Goal: Information Seeking & Learning: Learn about a topic

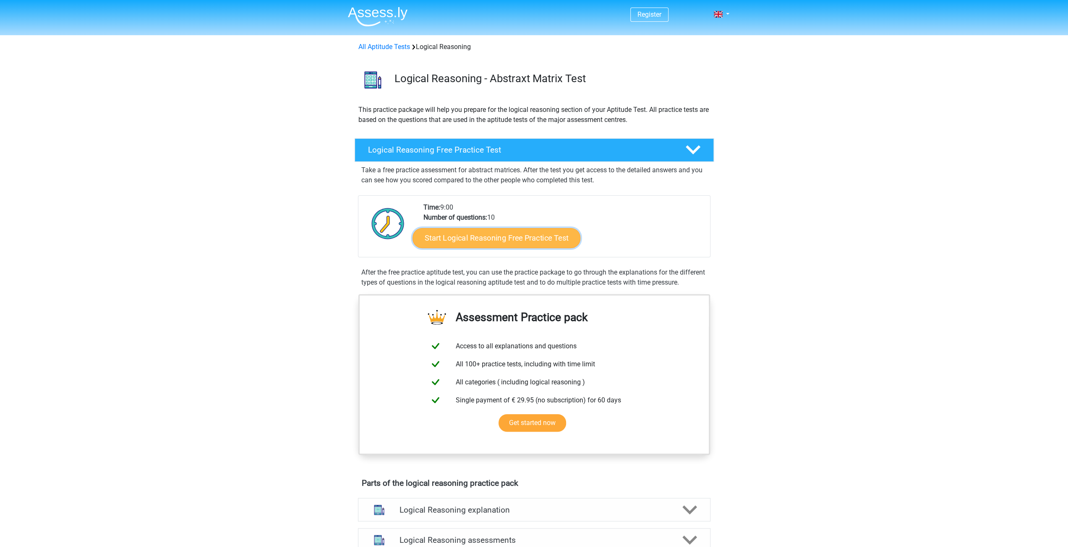
click at [520, 243] on link "Start Logical Reasoning Free Practice Test" at bounding box center [496, 238] width 168 height 20
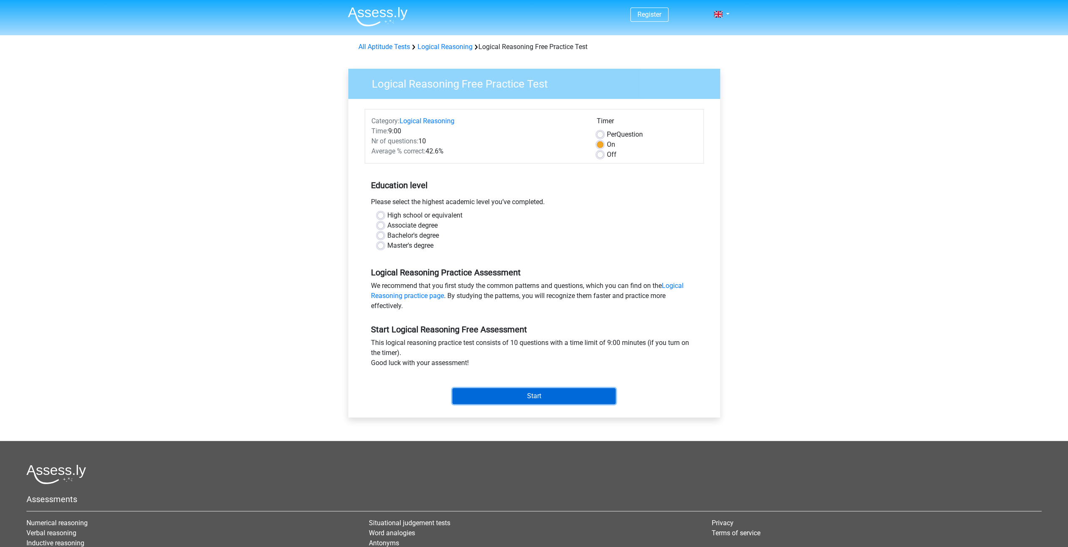
click at [544, 394] on input "Start" at bounding box center [533, 396] width 163 height 16
click at [419, 215] on label "High school or equivalent" at bounding box center [424, 216] width 75 height 10
click at [384, 215] on input "High school or equivalent" at bounding box center [380, 215] width 7 height 8
radio input "true"
click at [419, 224] on label "Associate degree" at bounding box center [412, 226] width 50 height 10
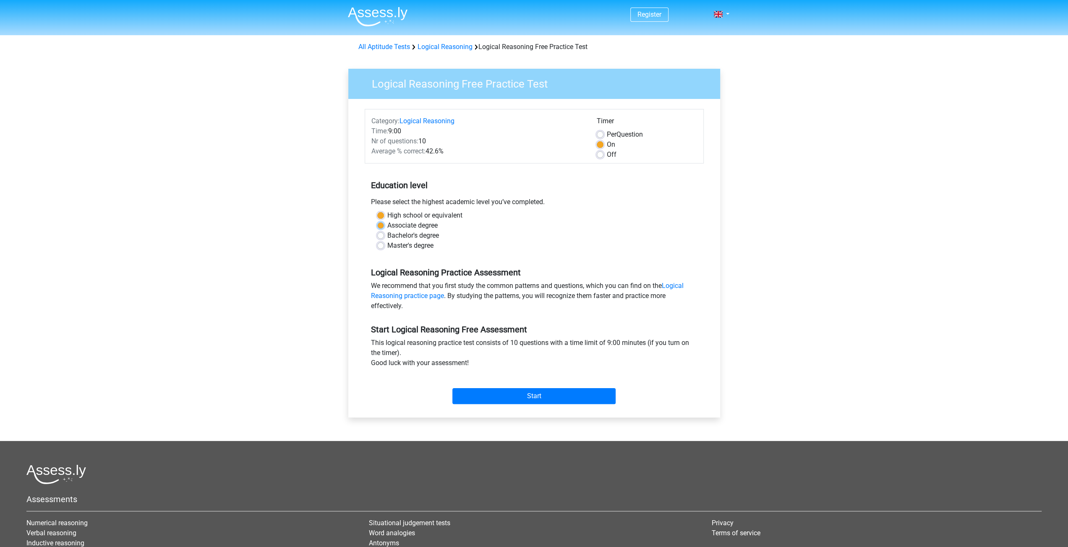
click at [384, 224] on input "Associate degree" at bounding box center [380, 225] width 7 height 8
radio input "true"
click at [509, 402] on input "Start" at bounding box center [533, 396] width 163 height 16
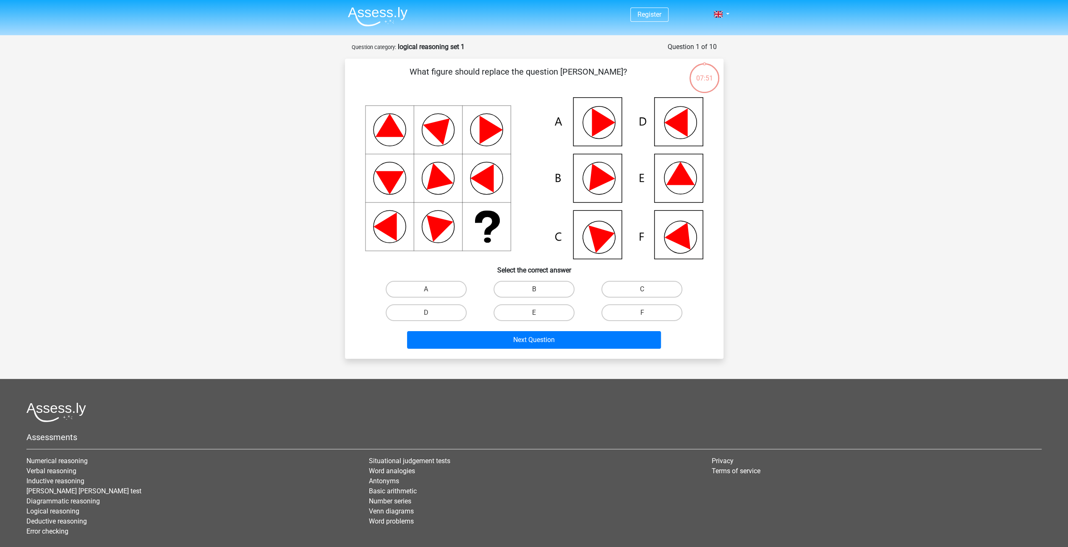
click at [586, 174] on icon at bounding box center [534, 178] width 338 height 162
click at [539, 292] on label "B" at bounding box center [533, 289] width 81 height 17
click at [539, 292] on input "B" at bounding box center [536, 291] width 5 height 5
radio input "true"
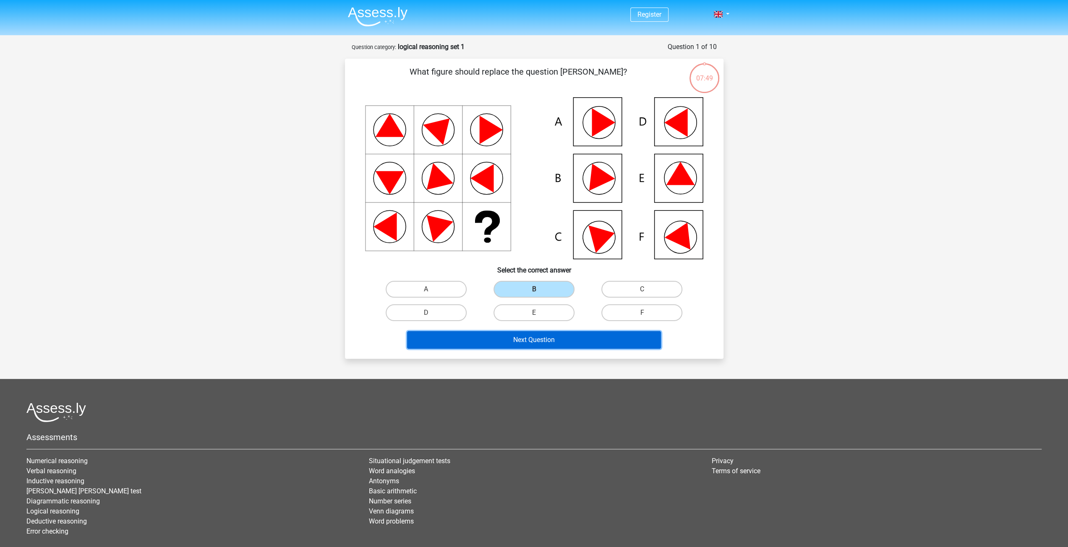
click at [544, 340] on button "Next Question" at bounding box center [534, 340] width 254 height 18
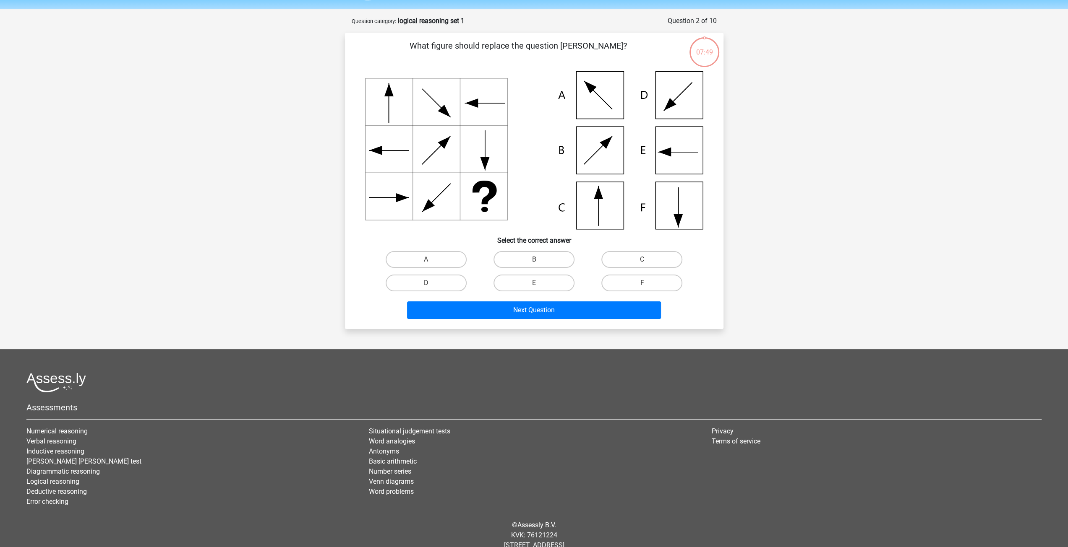
scroll to position [42, 0]
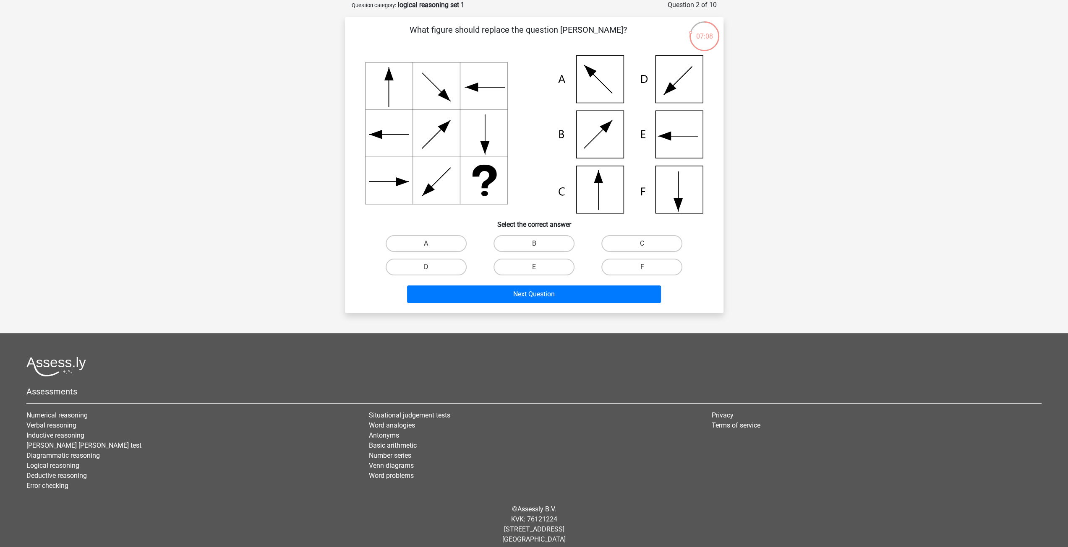
click at [592, 201] on icon at bounding box center [534, 134] width 338 height 158
click at [647, 244] on label "C" at bounding box center [641, 243] width 81 height 17
click at [647, 244] on input "C" at bounding box center [644, 246] width 5 height 5
radio input "true"
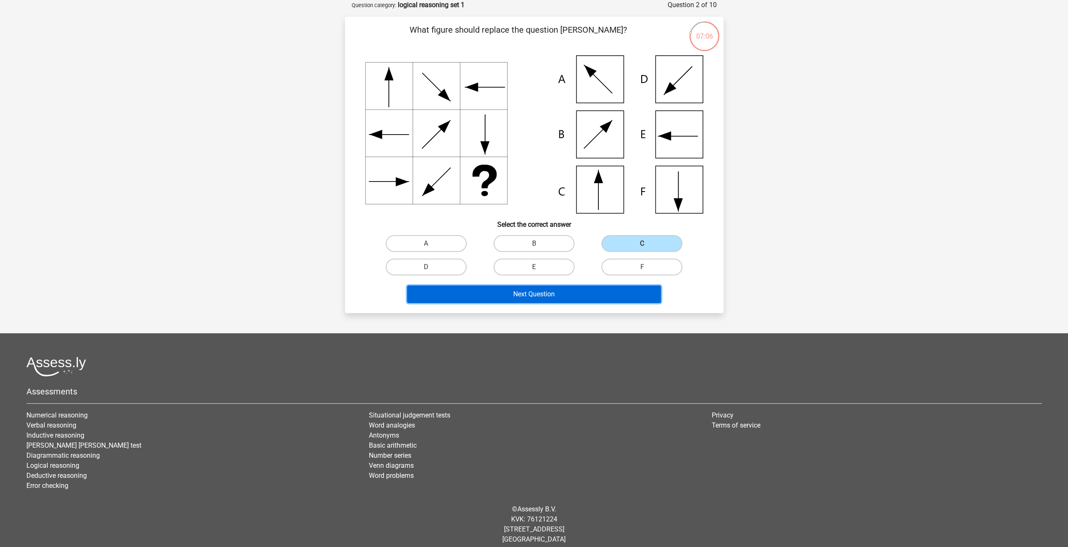
click at [553, 292] on button "Next Question" at bounding box center [534, 295] width 254 height 18
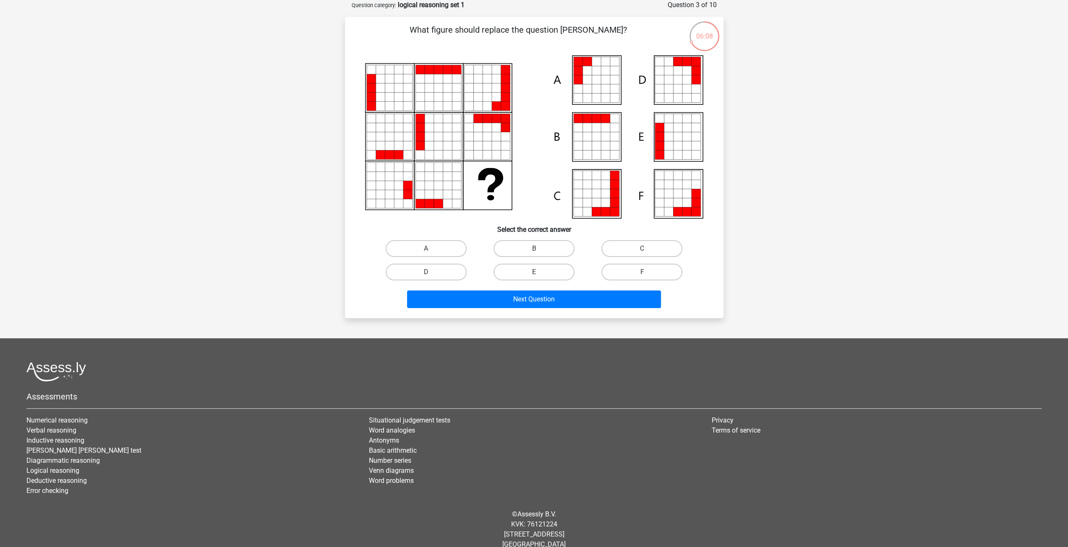
click at [669, 130] on icon at bounding box center [668, 127] width 9 height 9
click at [527, 275] on label "E" at bounding box center [533, 272] width 81 height 17
click at [534, 275] on input "E" at bounding box center [536, 274] width 5 height 5
radio input "true"
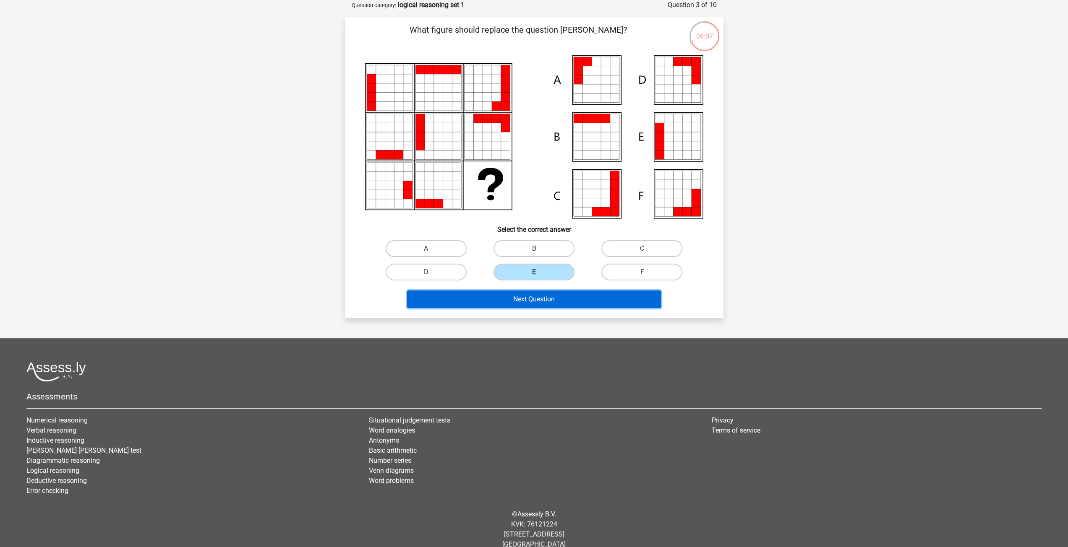
click at [539, 305] on button "Next Question" at bounding box center [534, 300] width 254 height 18
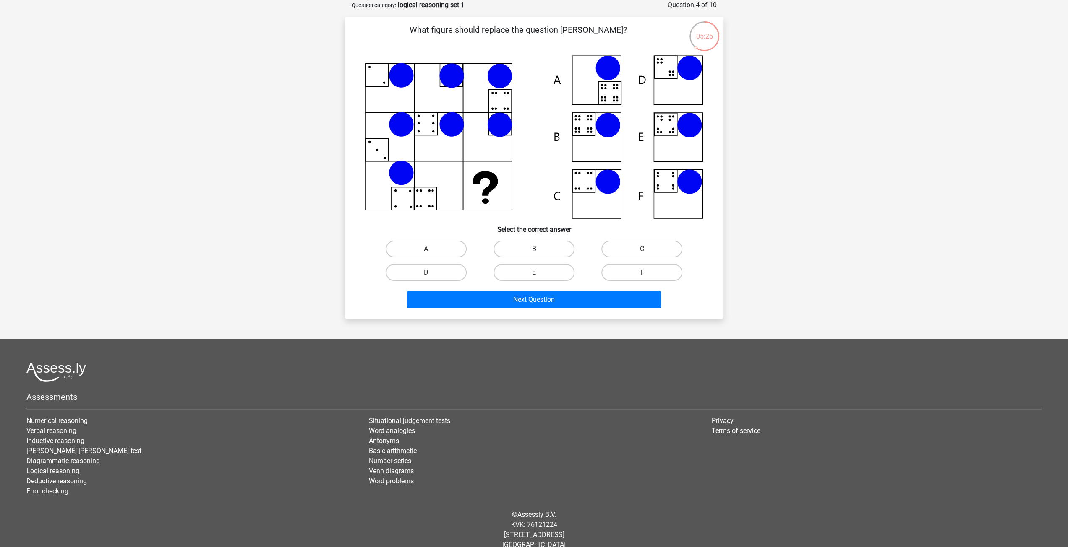
click at [531, 250] on label "B" at bounding box center [533, 249] width 81 height 17
click at [534, 250] on input "B" at bounding box center [536, 251] width 5 height 5
radio input "true"
click at [533, 301] on button "Next Question" at bounding box center [534, 300] width 254 height 18
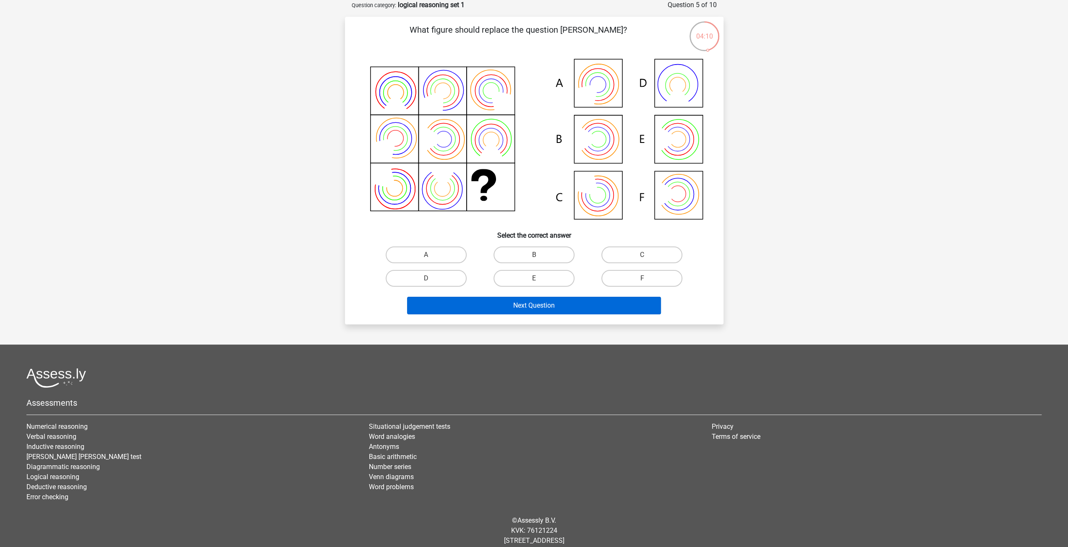
click at [548, 315] on div "Next Question" at bounding box center [534, 307] width 324 height 21
click at [552, 307] on button "Next Question" at bounding box center [534, 306] width 254 height 18
click at [531, 254] on label "B" at bounding box center [533, 255] width 81 height 17
click at [534, 255] on input "B" at bounding box center [536, 257] width 5 height 5
radio input "true"
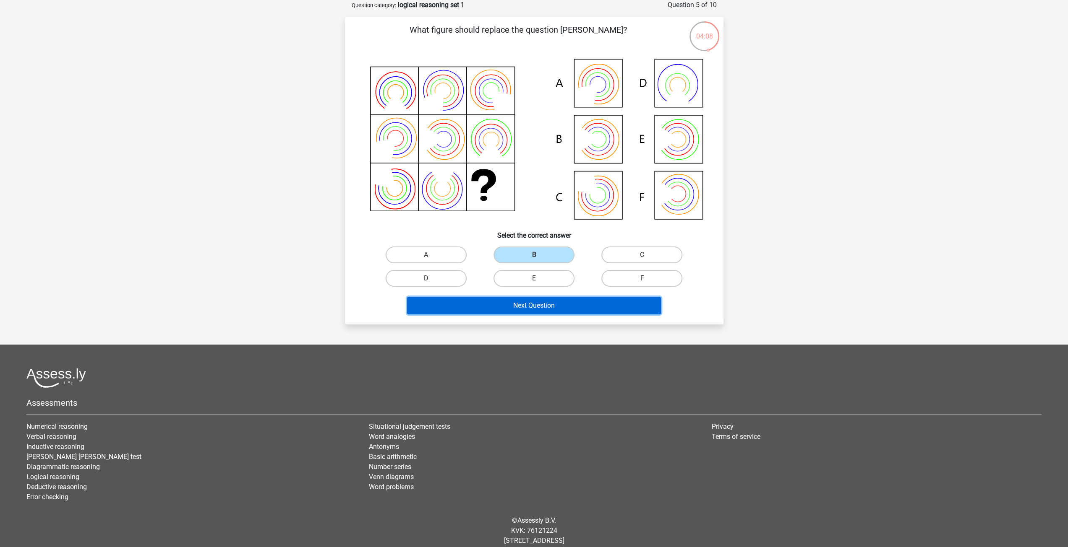
click at [544, 303] on button "Next Question" at bounding box center [534, 306] width 254 height 18
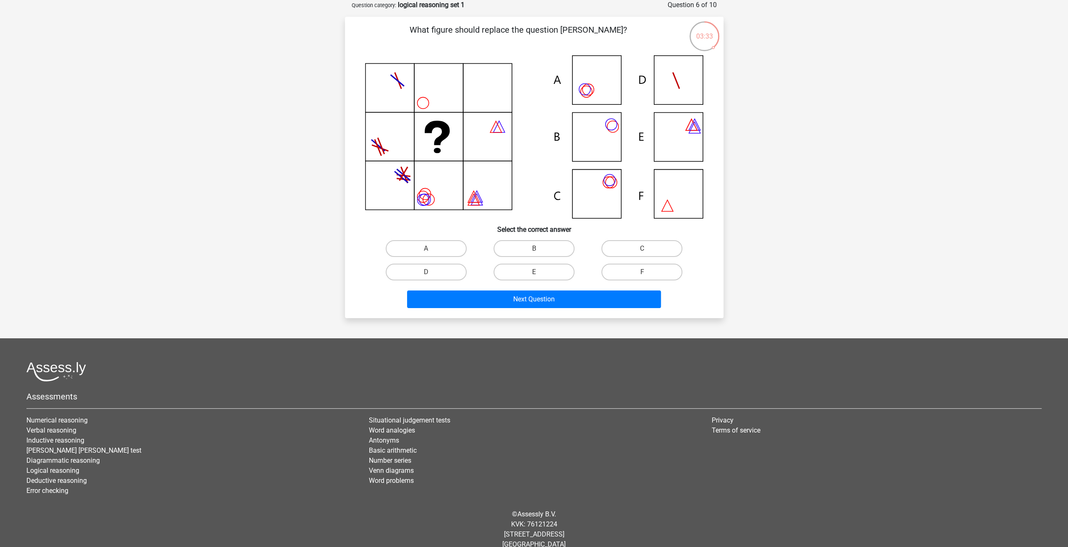
click at [423, 246] on label "A" at bounding box center [425, 248] width 81 height 17
click at [426, 249] on input "A" at bounding box center [428, 251] width 5 height 5
radio input "true"
click at [512, 295] on button "Next Question" at bounding box center [534, 300] width 254 height 18
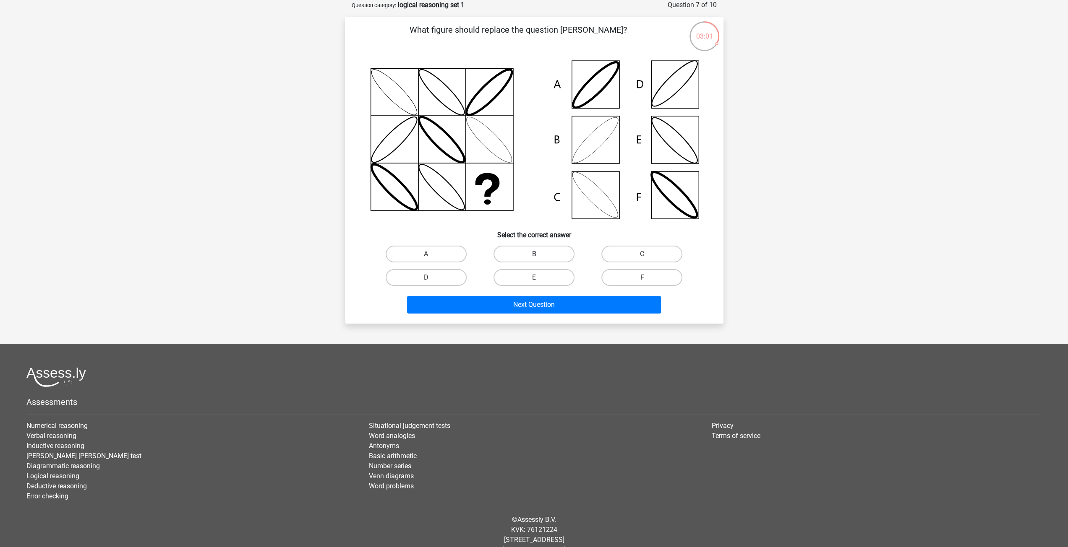
click at [537, 251] on label "B" at bounding box center [533, 254] width 81 height 17
click at [537, 254] on input "B" at bounding box center [536, 256] width 5 height 5
radio input "true"
click at [542, 305] on button "Next Question" at bounding box center [534, 305] width 254 height 18
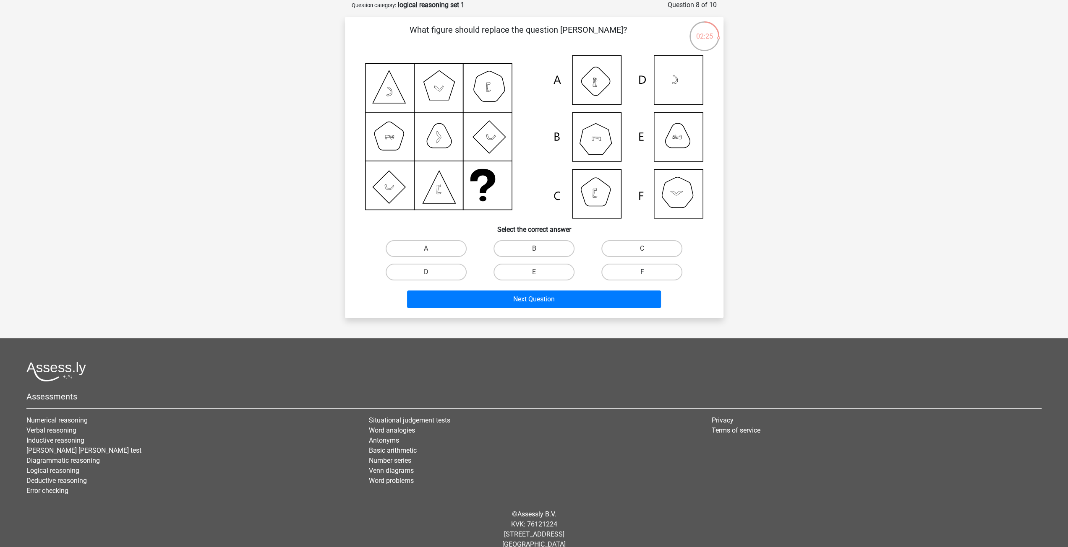
click at [630, 273] on label "F" at bounding box center [641, 272] width 81 height 17
click at [642, 273] on input "F" at bounding box center [644, 274] width 5 height 5
radio input "true"
click at [604, 302] on button "Next Question" at bounding box center [534, 300] width 254 height 18
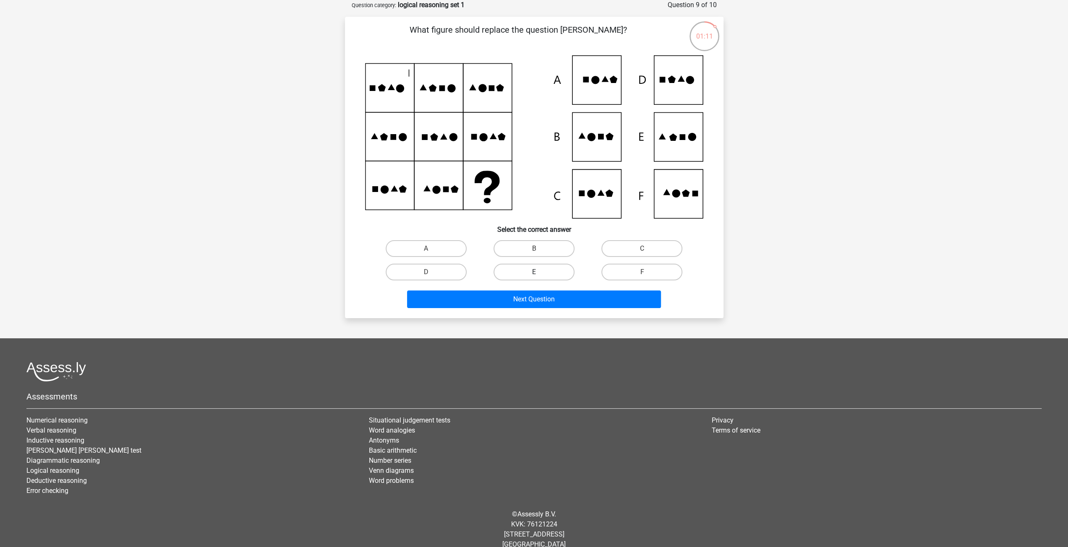
click at [528, 266] on label "E" at bounding box center [533, 272] width 81 height 17
click at [534, 272] on input "E" at bounding box center [536, 274] width 5 height 5
radio input "true"
click at [570, 290] on div "Next Question" at bounding box center [534, 298] width 352 height 28
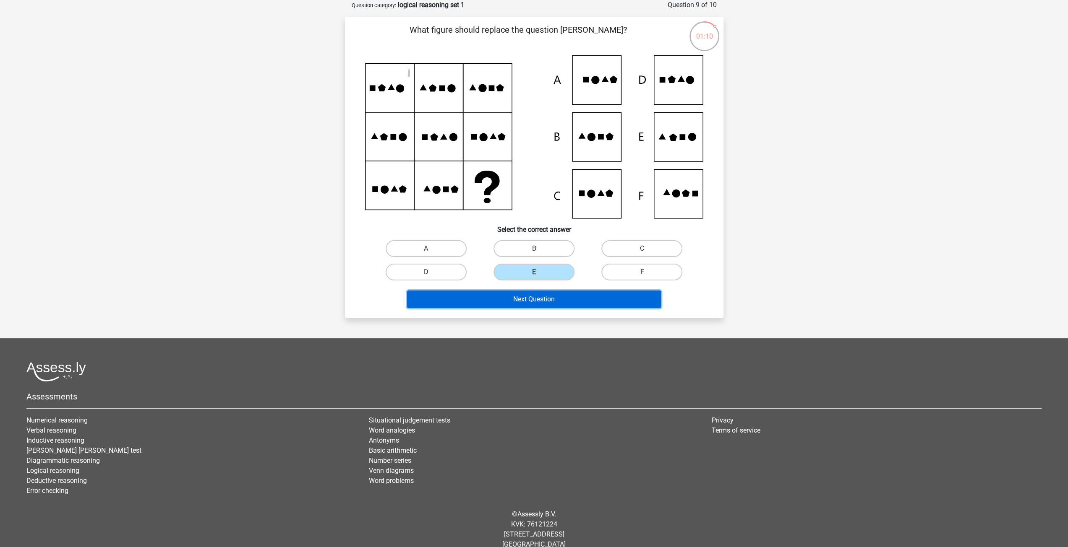
click at [560, 302] on button "Next Question" at bounding box center [534, 300] width 254 height 18
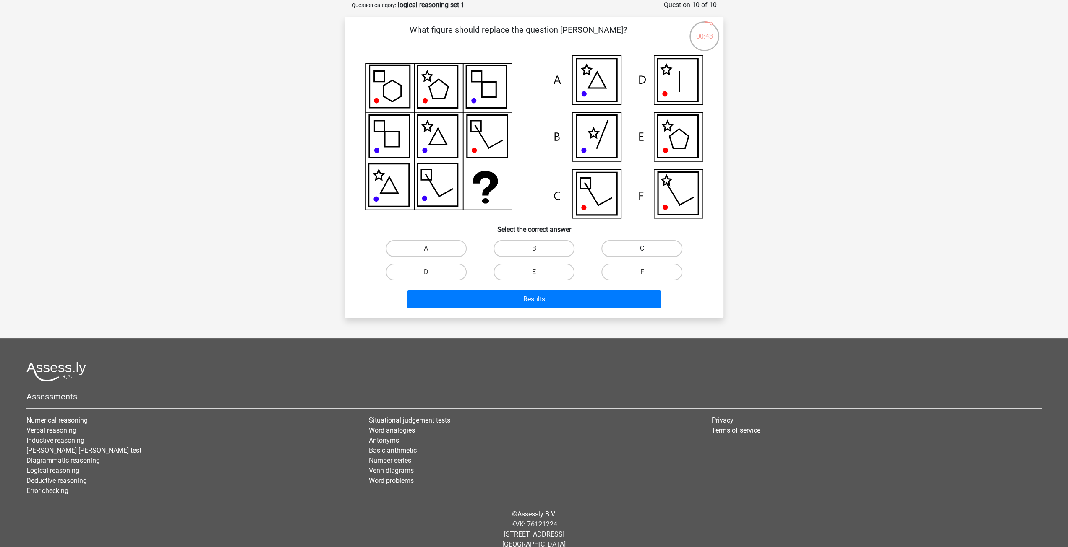
click at [649, 244] on label "C" at bounding box center [641, 248] width 81 height 17
click at [647, 249] on input "C" at bounding box center [644, 251] width 5 height 5
radio input "true"
click at [558, 301] on button "Results" at bounding box center [534, 300] width 254 height 18
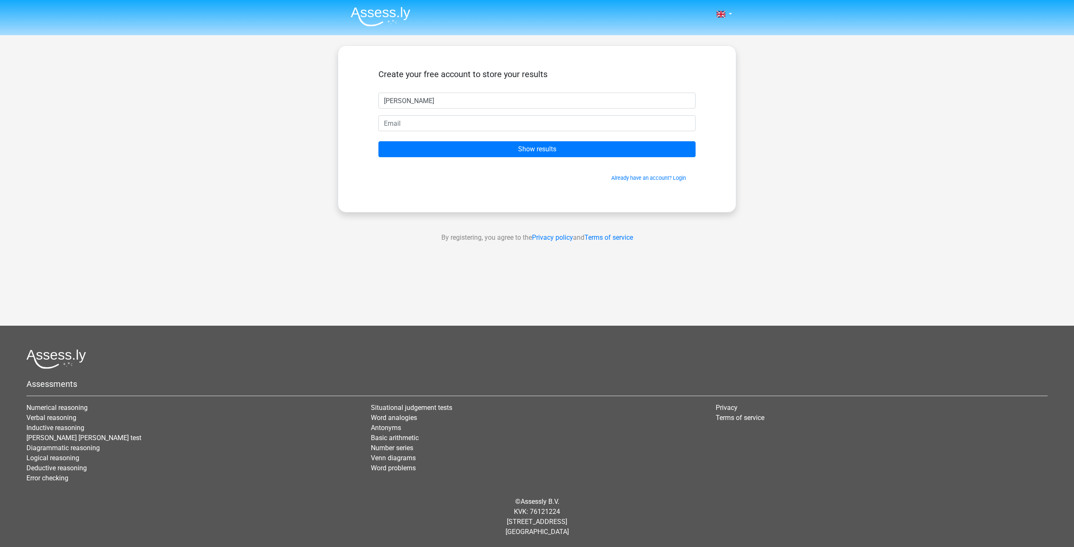
type input "Thijs"
click at [498, 136] on form "Create your free account to store your results Thijs thijs_rodenburg@hotma Show…" at bounding box center [536, 125] width 317 height 113
click at [497, 125] on input "thijs_rodenburg@hotma" at bounding box center [536, 123] width 317 height 16
type input "thijs_rodenburg@hotmail.com"
click at [378, 141] on input "Show results" at bounding box center [536, 149] width 317 height 16
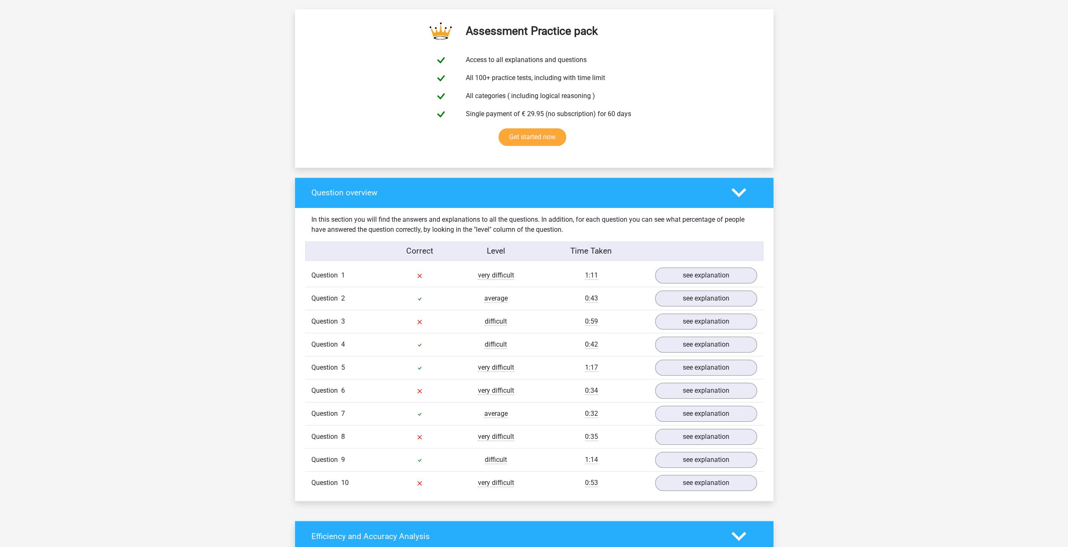
scroll to position [447, 0]
click at [733, 480] on link "see explanation" at bounding box center [705, 483] width 117 height 18
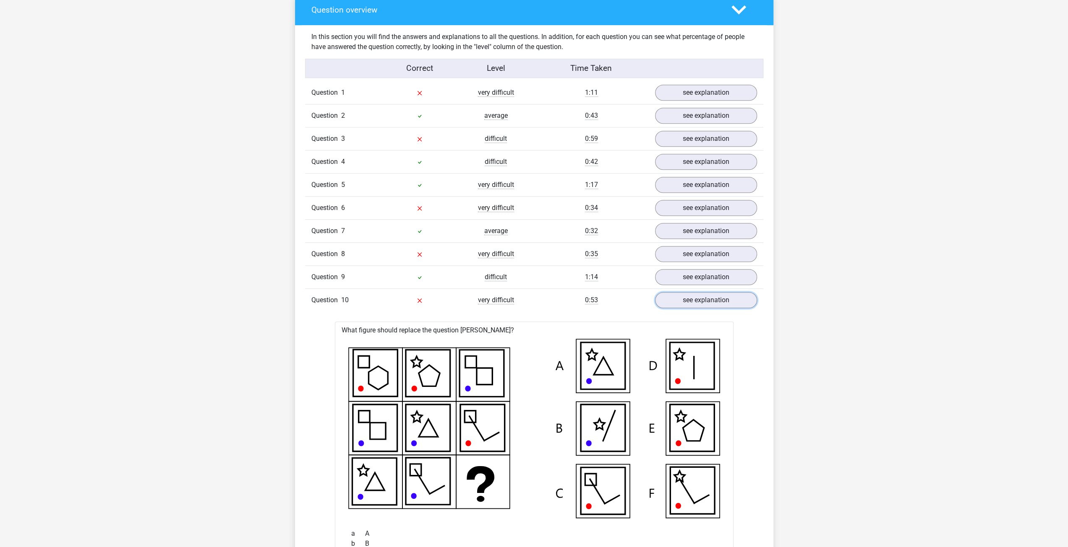
scroll to position [629, 0]
click at [724, 96] on link "see explanation" at bounding box center [705, 93] width 117 height 18
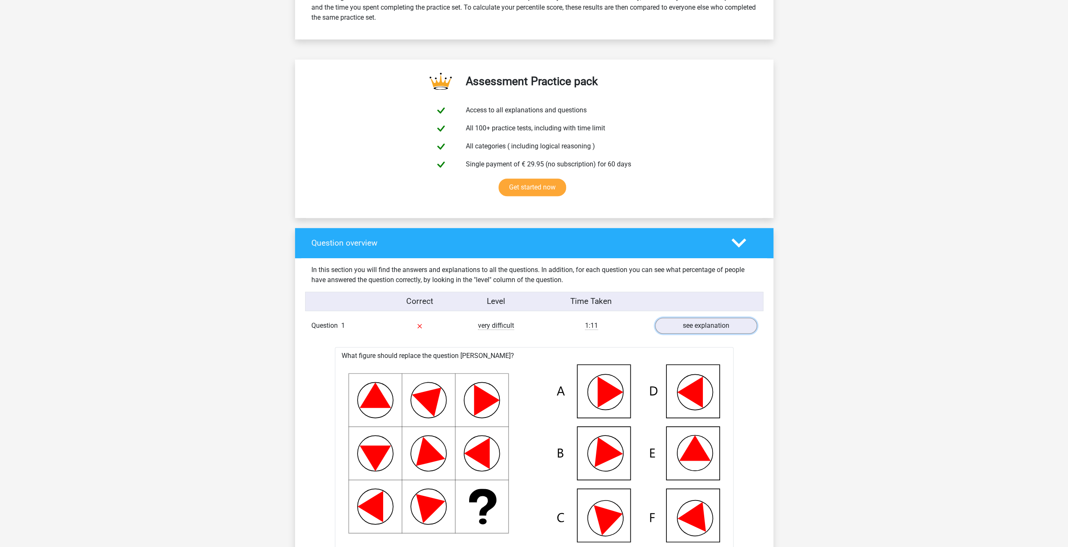
scroll to position [391, 0]
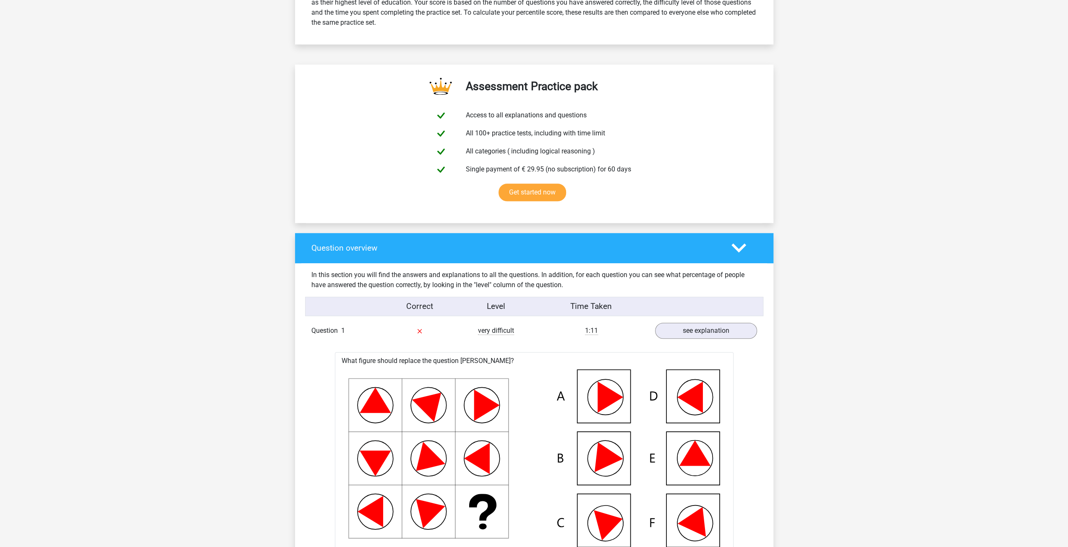
click at [738, 250] on polygon at bounding box center [738, 248] width 15 height 9
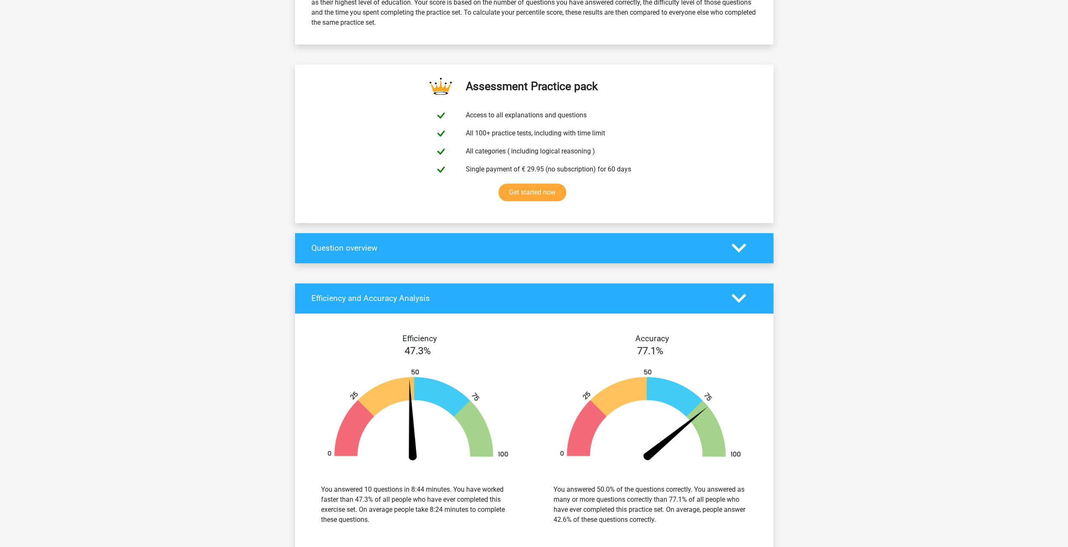
click at [740, 241] on icon at bounding box center [738, 248] width 15 height 15
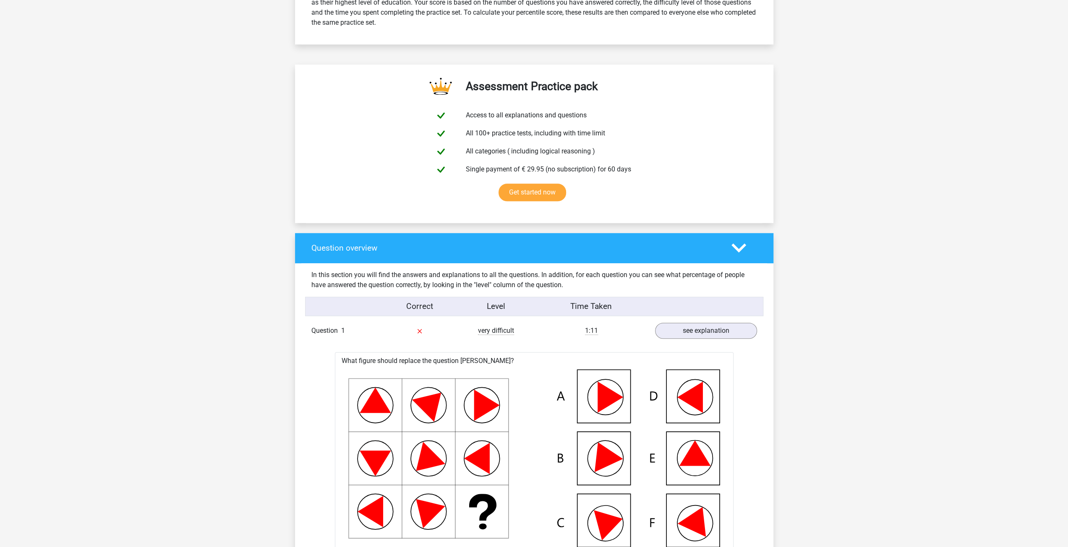
click at [349, 331] on div "Question 1" at bounding box center [343, 331] width 76 height 10
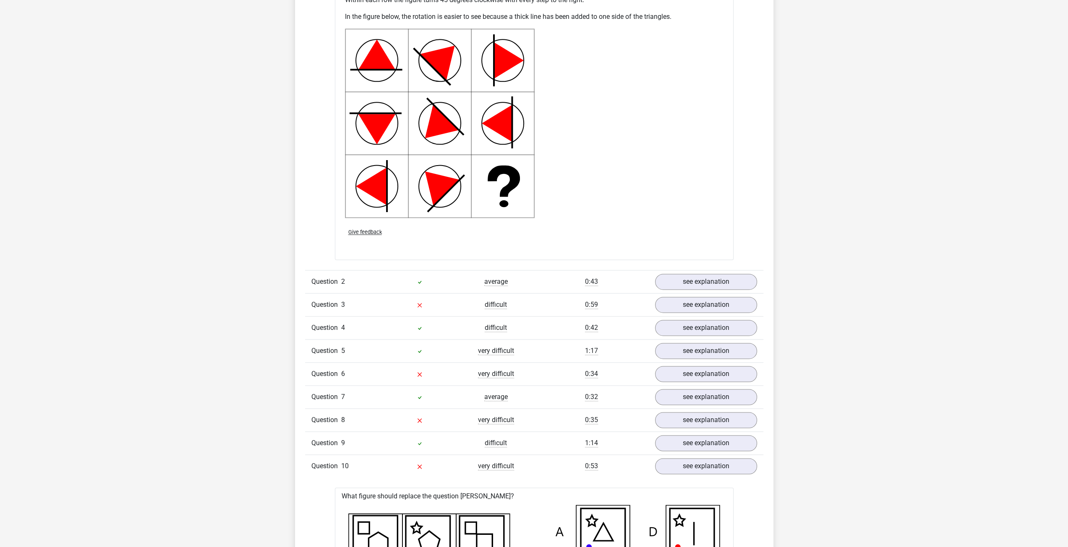
scroll to position [1118, 0]
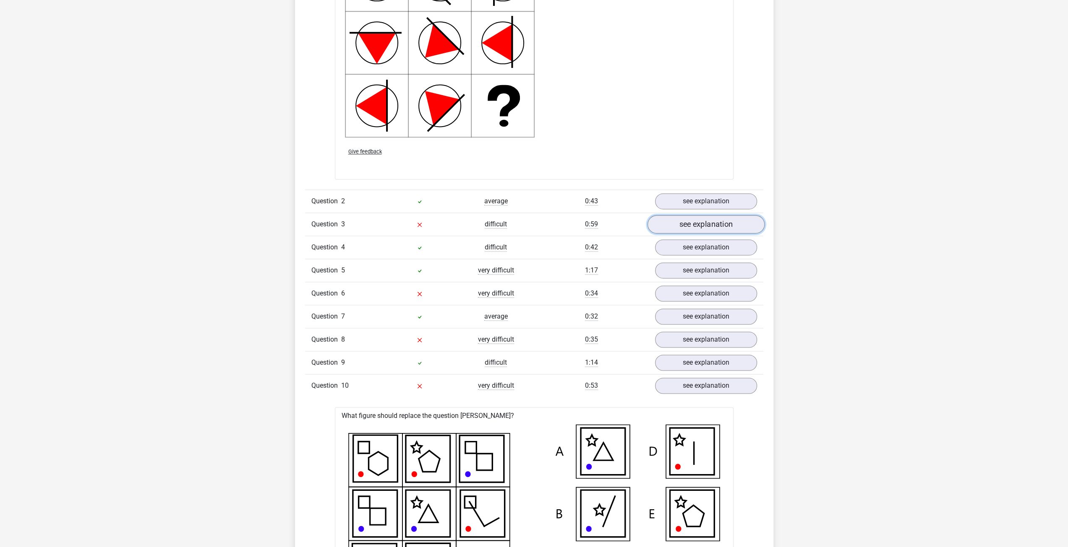
click at [717, 221] on link "see explanation" at bounding box center [705, 225] width 117 height 18
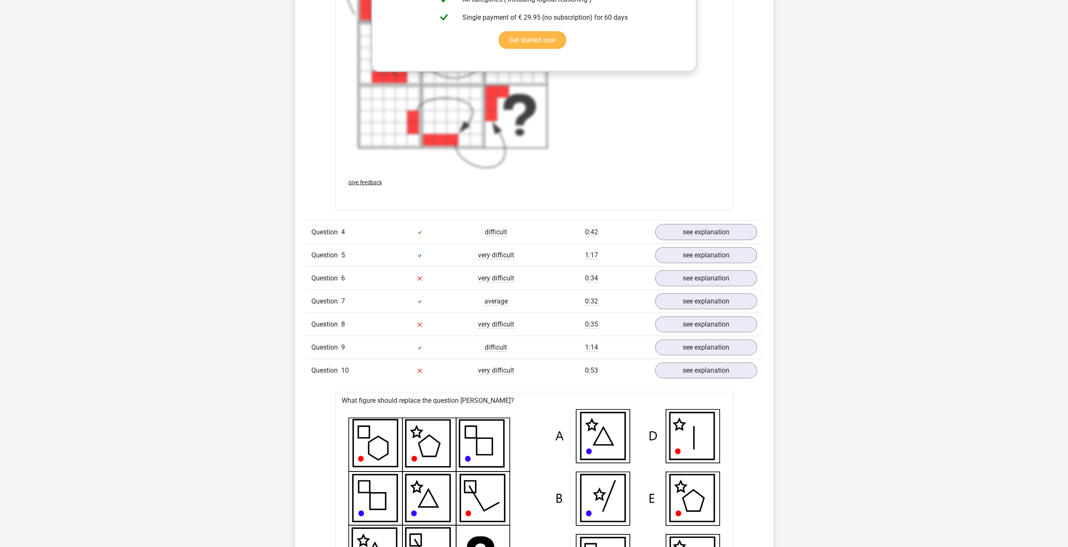
scroll to position [1776, 0]
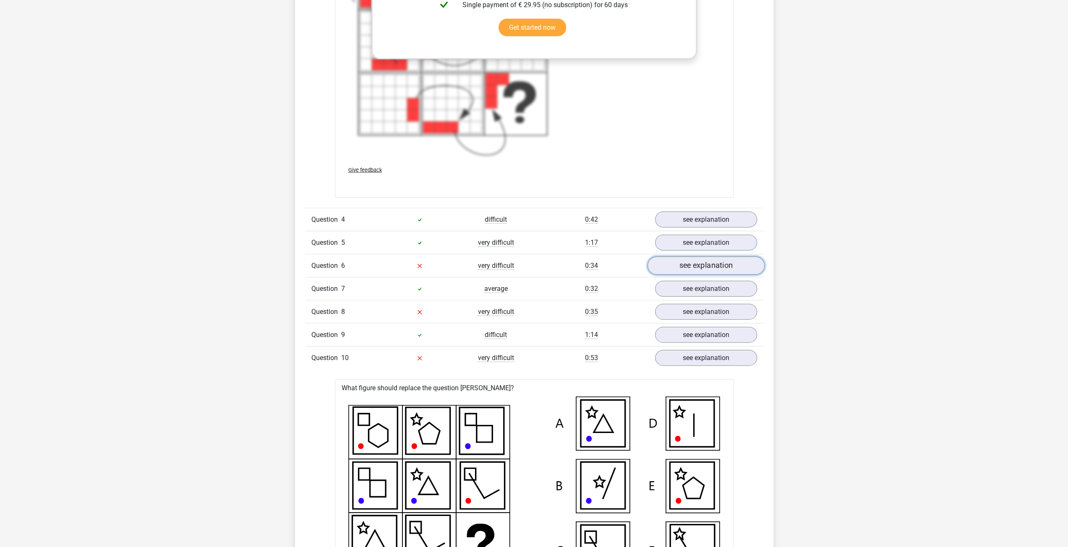
click at [713, 263] on link "see explanation" at bounding box center [705, 266] width 117 height 18
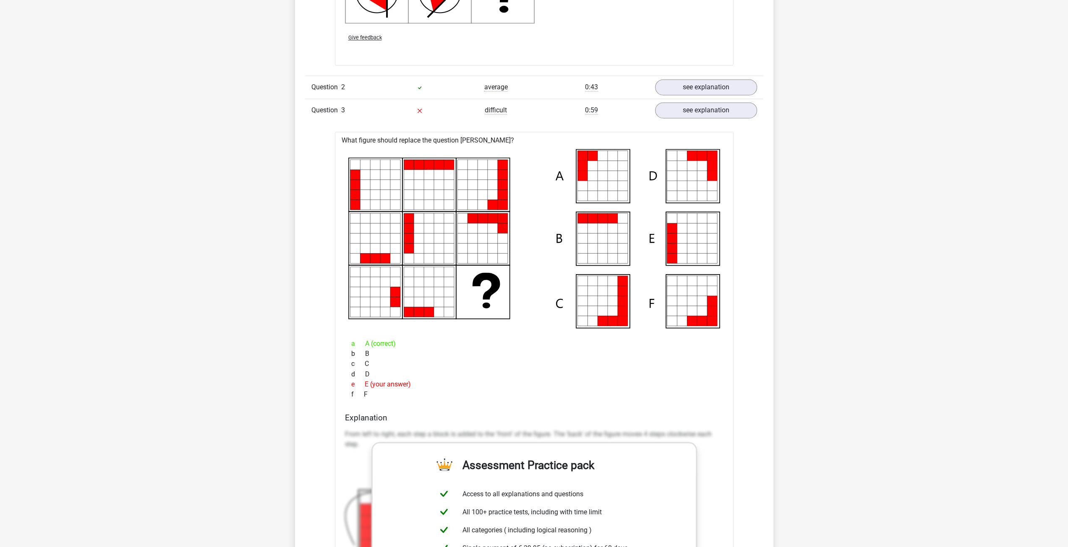
scroll to position [1216, 0]
